Goal: Task Accomplishment & Management: Use online tool/utility

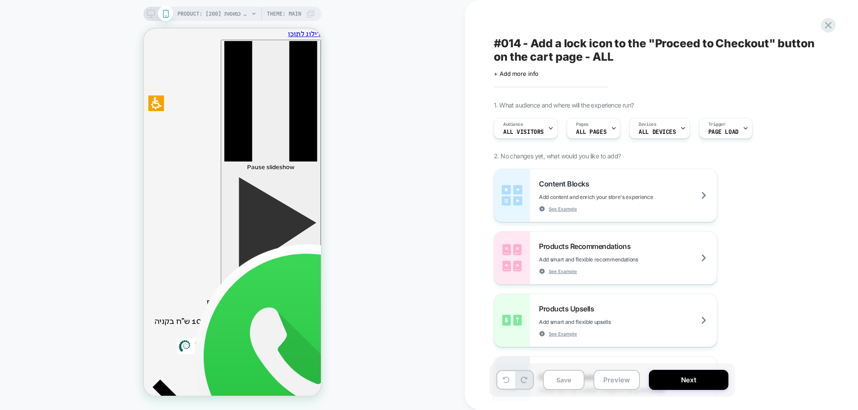
scroll to position [214, 0]
drag, startPoint x: 373, startPoint y: 121, endPoint x: 433, endPoint y: 121, distance: 59.9
click at [385, 121] on div "PRODUCT: קולגן קומפלקס לאנטי אייג’ינג | כמוסות [200] PRODUCT: קולגן קומפלקס לאנ…" at bounding box center [232, 205] width 465 height 393
click at [828, 21] on icon at bounding box center [828, 25] width 12 height 12
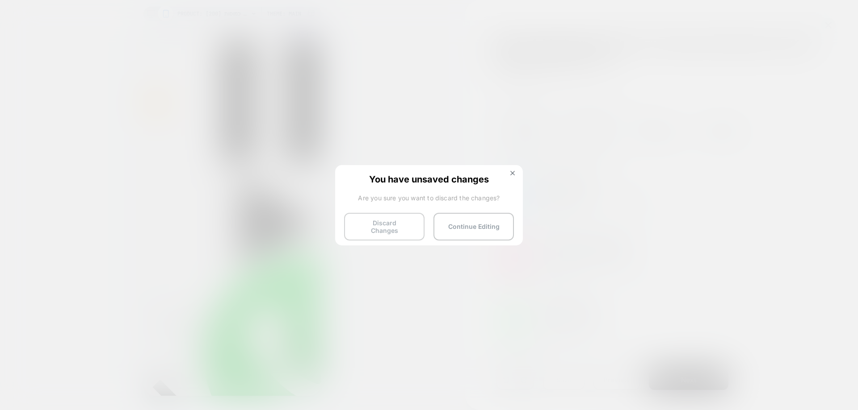
click at [393, 229] on button "Discard Changes" at bounding box center [384, 227] width 80 height 28
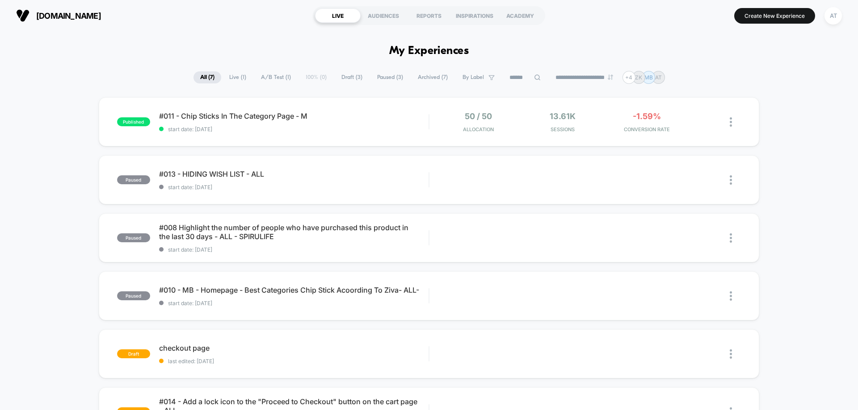
click at [841, 6] on div "AT" at bounding box center [832, 15] width 23 height 22
click at [837, 13] on div "AT" at bounding box center [832, 15] width 17 height 17
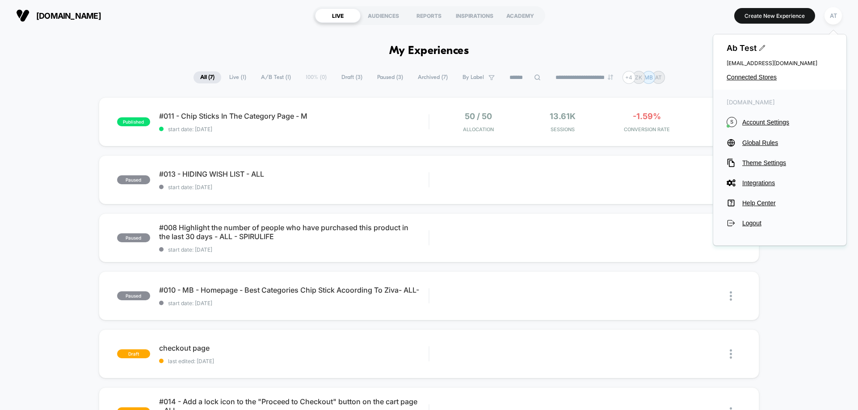
click at [751, 68] on div "Ab Test [EMAIL_ADDRESS][DOMAIN_NAME] Connected Stores" at bounding box center [779, 61] width 133 height 55
click at [752, 74] on span "Connected Stores" at bounding box center [779, 77] width 106 height 7
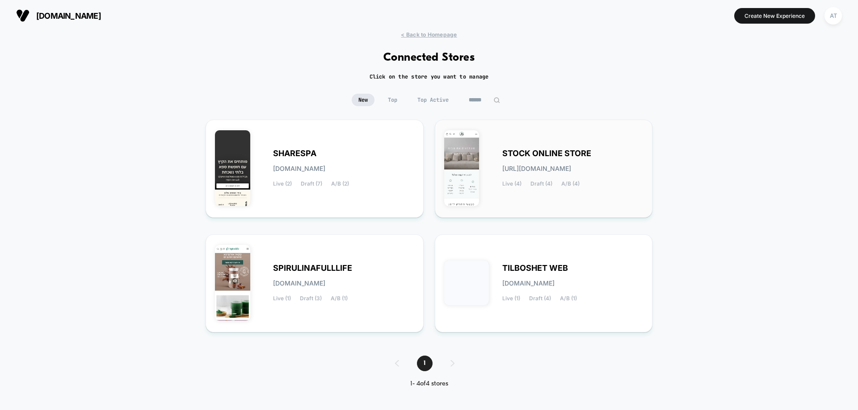
click at [504, 160] on div "STOCK ONLINE STORE [URL][DOMAIN_NAME] Live (4) Draft (4) A/B (4)" at bounding box center [572, 169] width 141 height 37
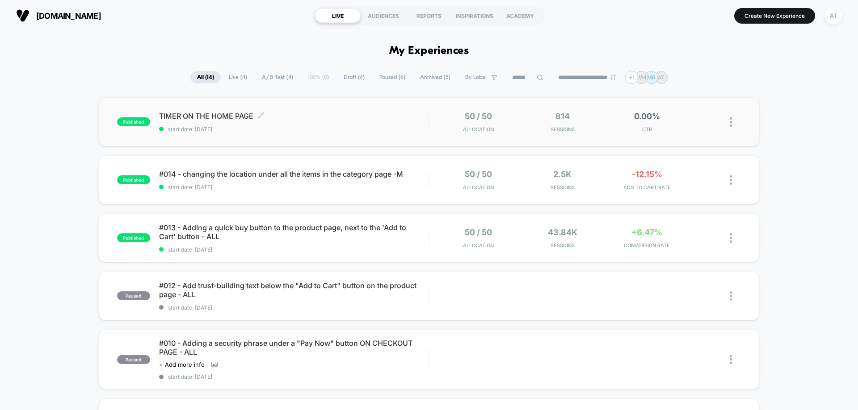
click at [347, 118] on span "TIMER ON THE HOME PAGE Click to edit experience details" at bounding box center [293, 116] width 269 height 9
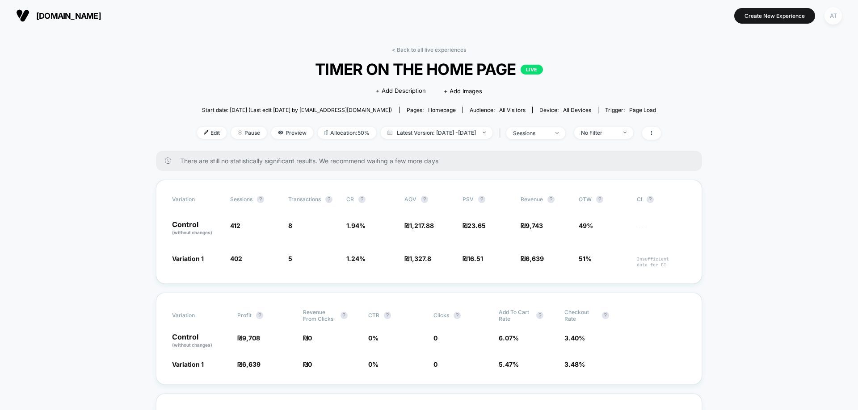
click at [835, 17] on div "AT" at bounding box center [832, 15] width 17 height 17
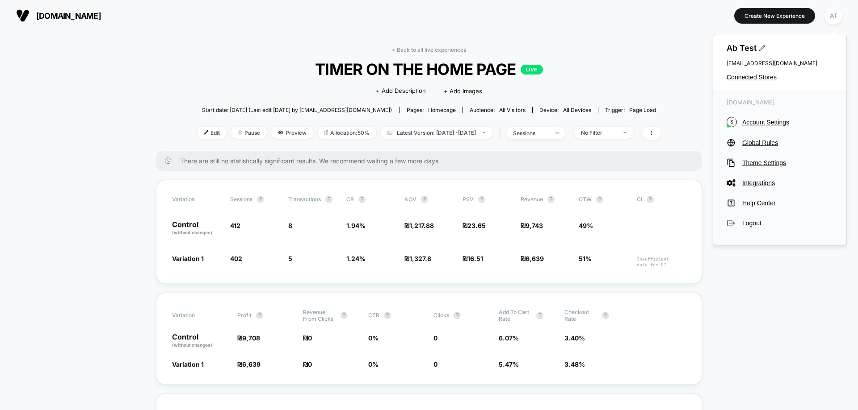
click at [604, 84] on div "< Back to all live experiences TIMER ON THE HOME PAGE LIVE Click to edit experi…" at bounding box center [429, 98] width 464 height 105
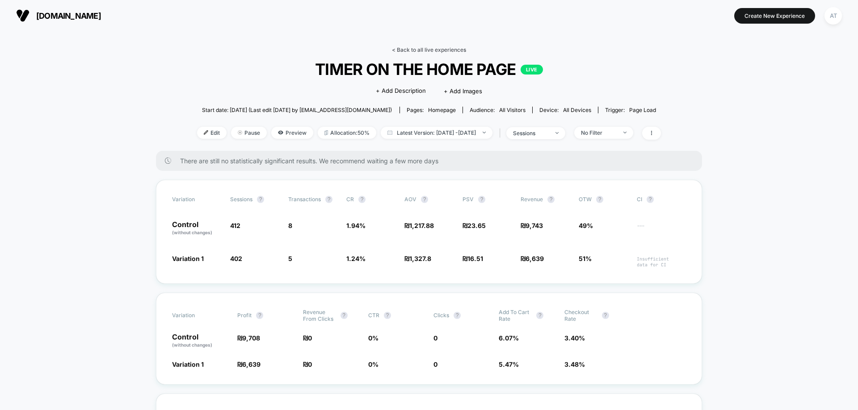
click at [437, 52] on link "< Back to all live experiences" at bounding box center [429, 49] width 74 height 7
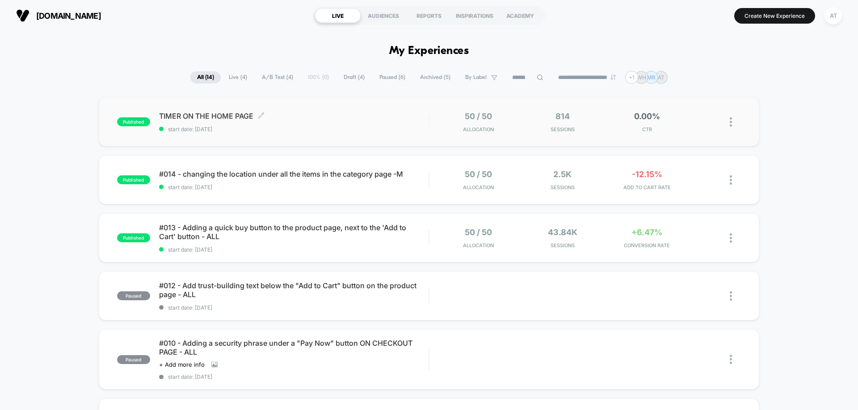
click at [219, 114] on span "TIMER ON THE HOME PAGE Click to edit experience details" at bounding box center [293, 116] width 269 height 9
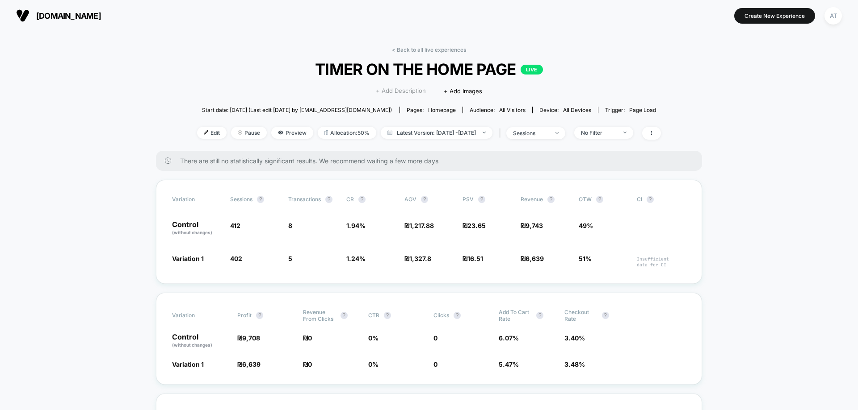
click at [408, 88] on span "+ Add Description" at bounding box center [401, 91] width 50 height 9
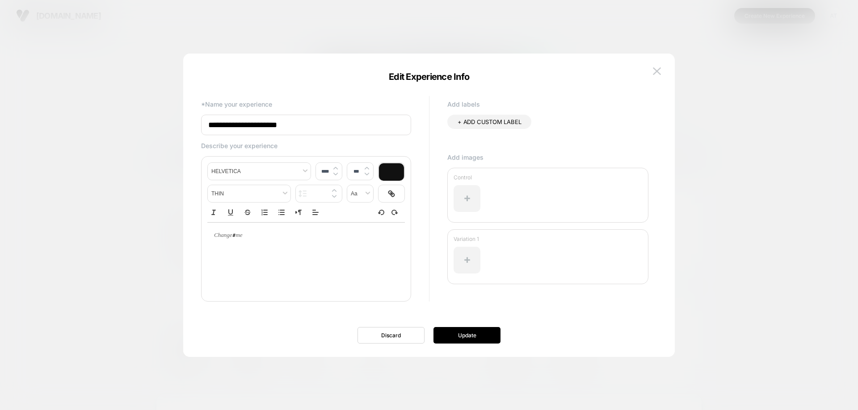
click at [318, 128] on input "**********" at bounding box center [306, 125] width 210 height 21
click at [325, 128] on input "**********" at bounding box center [306, 125] width 210 height 21
click at [356, 129] on input "**********" at bounding box center [306, 125] width 210 height 21
type input "**********"
click at [460, 339] on button "Update" at bounding box center [466, 335] width 67 height 17
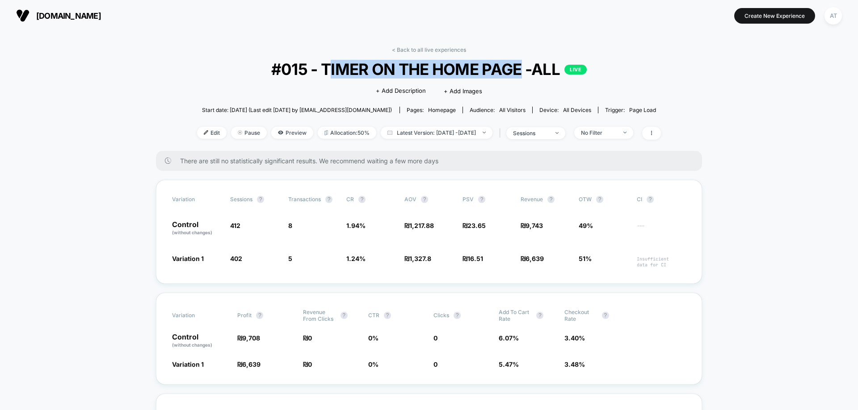
drag, startPoint x: 326, startPoint y: 73, endPoint x: 520, endPoint y: 73, distance: 194.3
click at [520, 73] on span "#015 - TIMER ON THE HOME PAGE -ALL LIVE" at bounding box center [428, 69] width 417 height 19
copy span "IMER ON THE HOME PAGE"
click at [380, 71] on span "#015 - TIMER ON THE HOME PAGE -ALL LIVE" at bounding box center [428, 69] width 417 height 19
drag, startPoint x: 323, startPoint y: 69, endPoint x: 522, endPoint y: 71, distance: 198.3
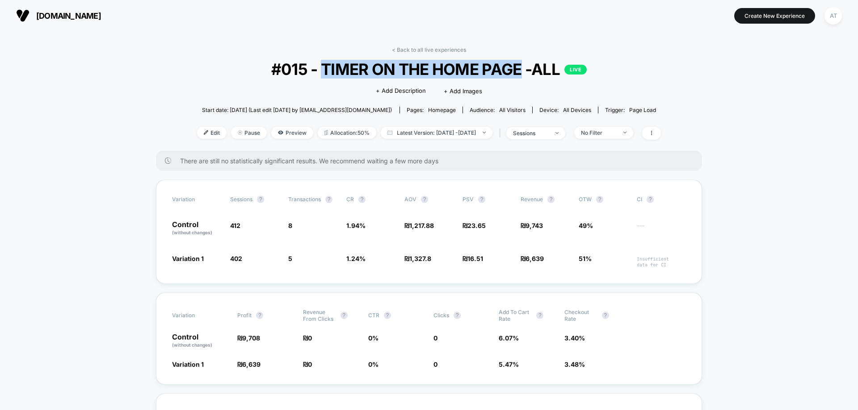
click at [522, 71] on span "#015 - TIMER ON THE HOME PAGE -ALL LIVE" at bounding box center [428, 69] width 417 height 19
copy span "TIMER ON THE HOME PAGE"
